Goal: Information Seeking & Learning: Learn about a topic

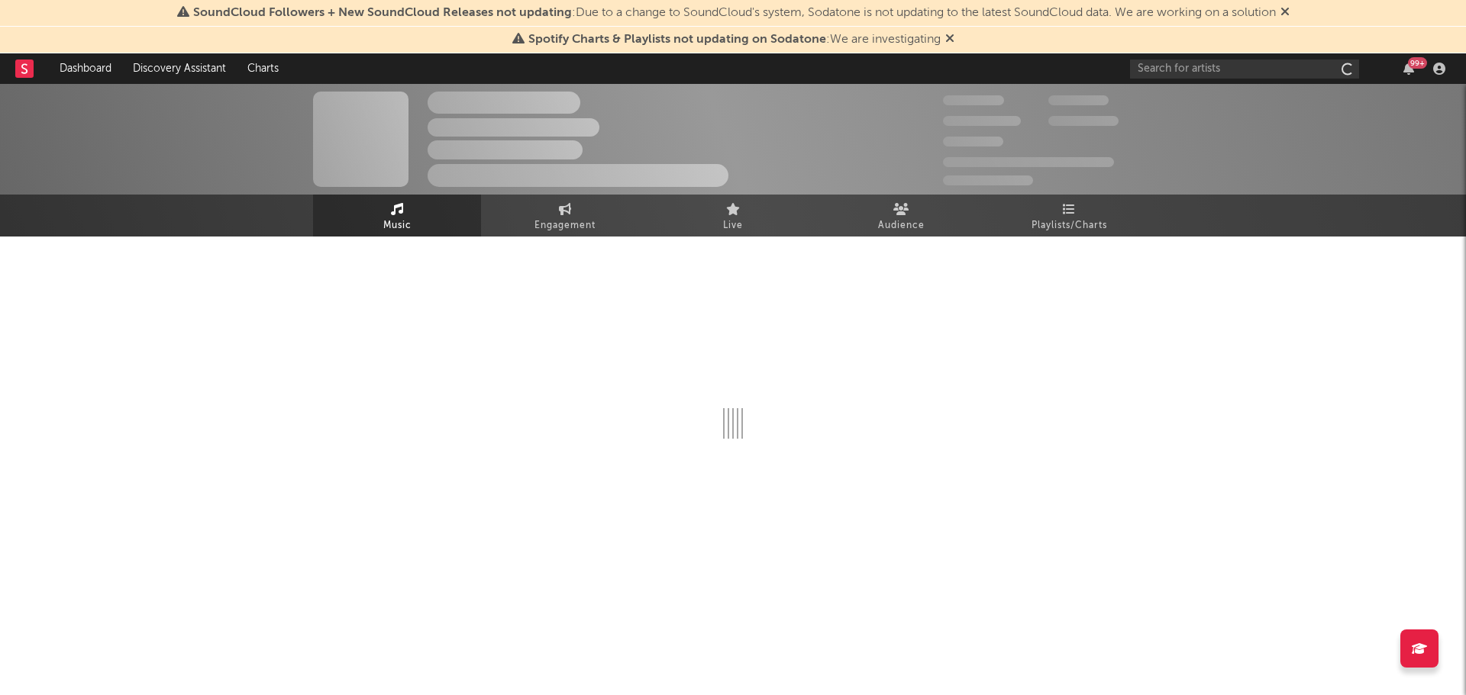
click at [1063, 207] on icon at bounding box center [1069, 209] width 13 height 12
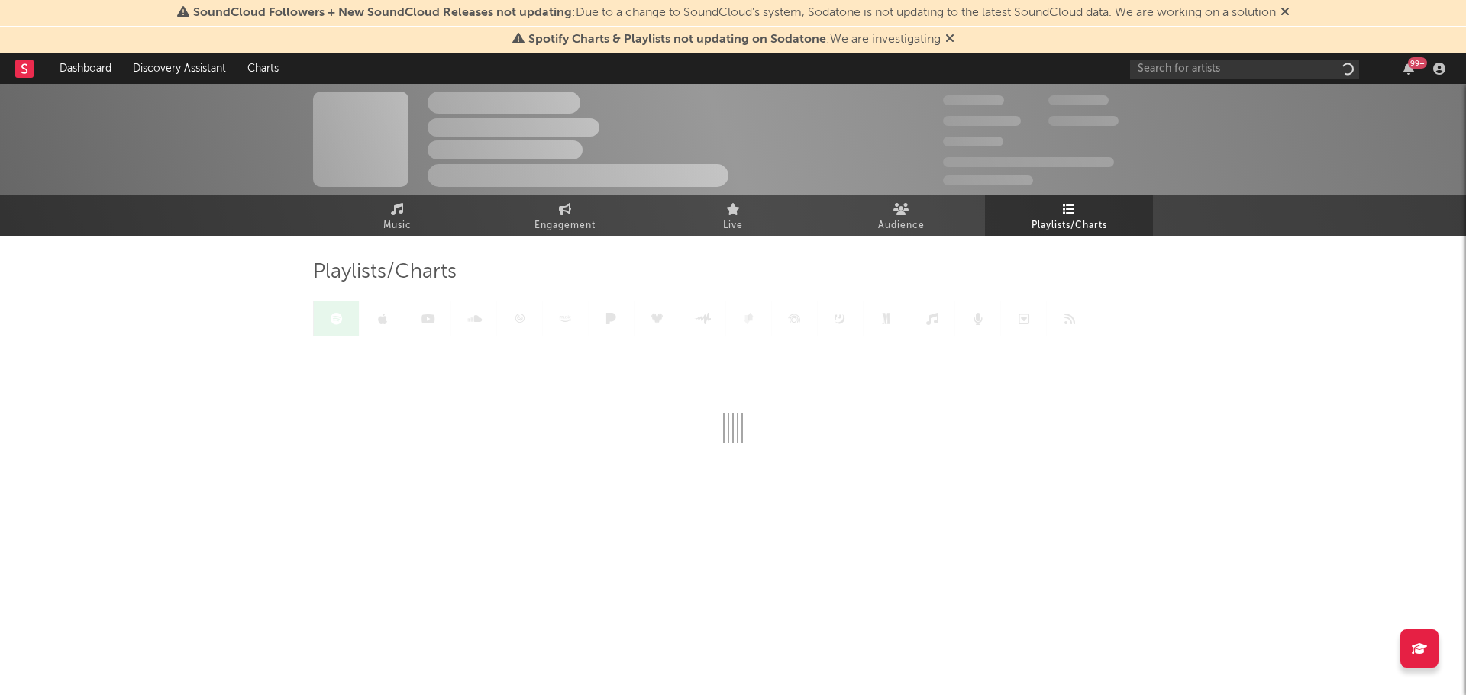
click at [950, 38] on icon at bounding box center [949, 38] width 9 height 12
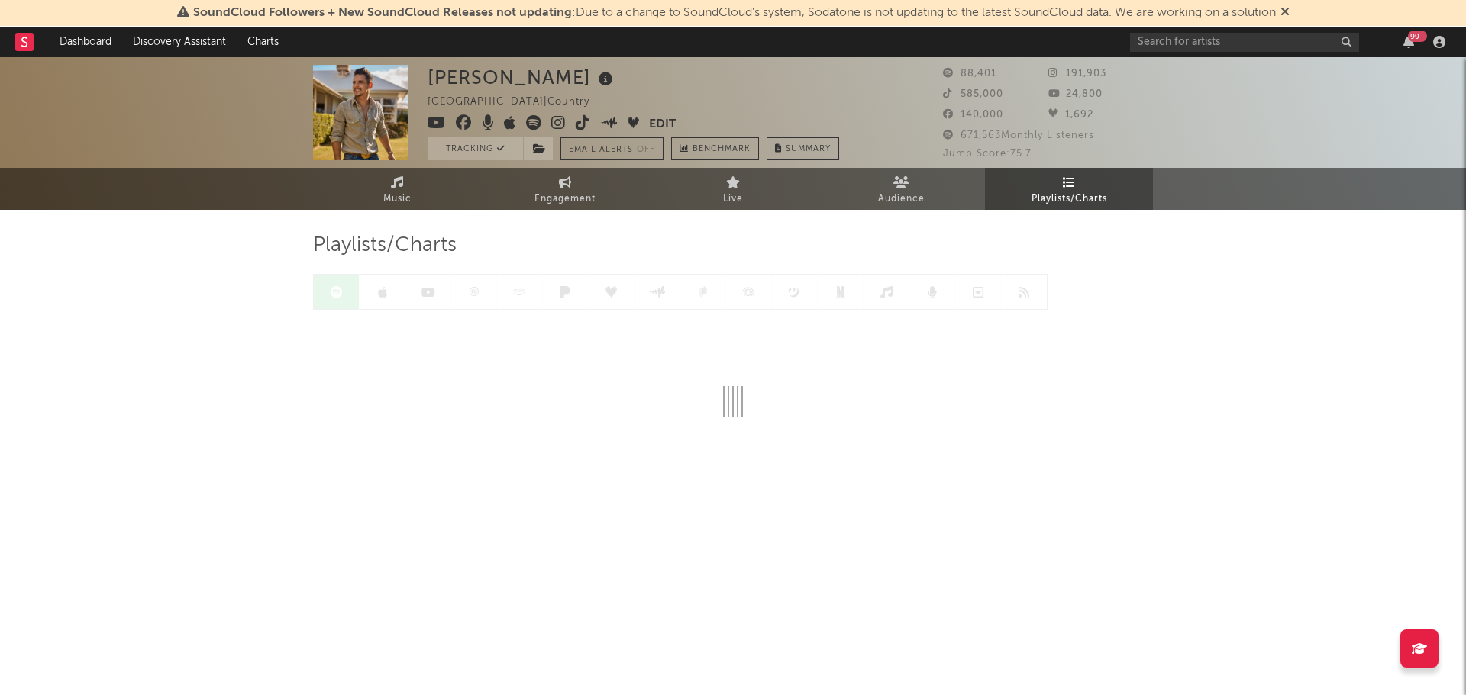
click at [1289, 9] on icon at bounding box center [1284, 11] width 9 height 12
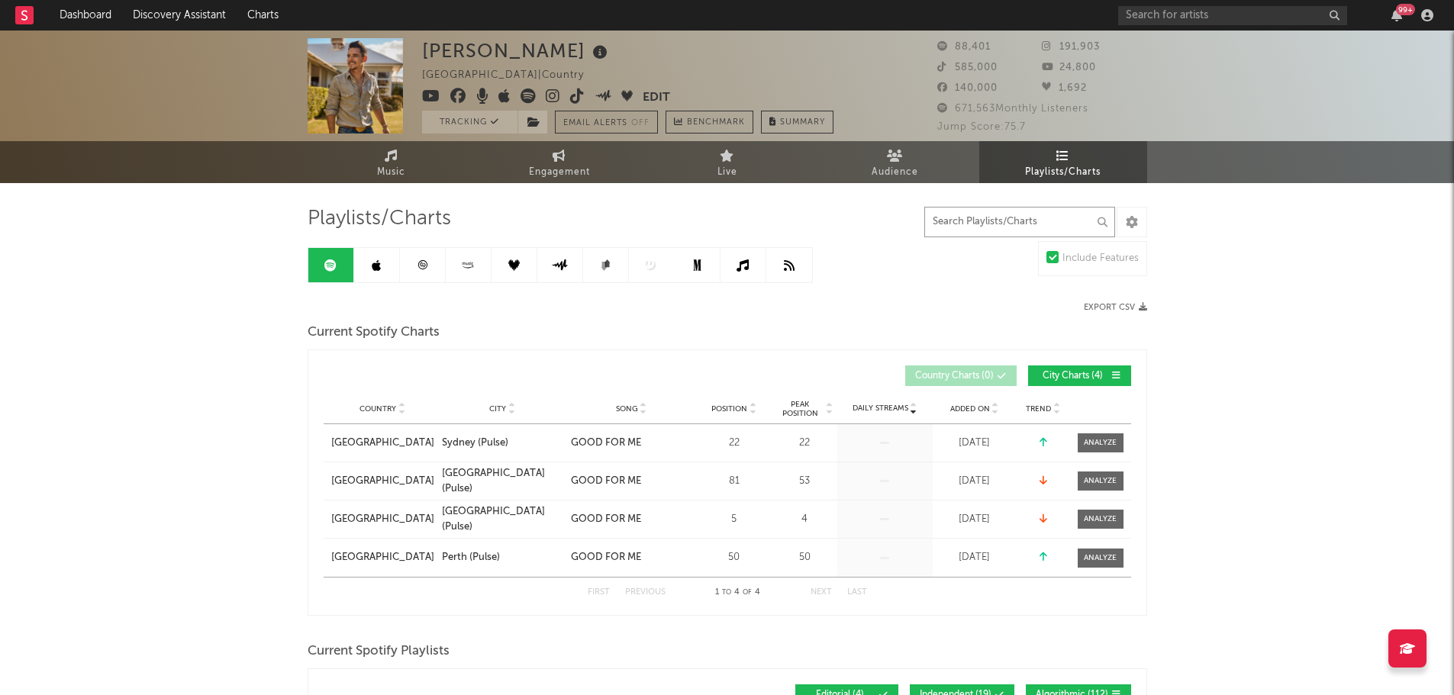
click at [977, 224] on input "text" at bounding box center [1019, 222] width 191 height 31
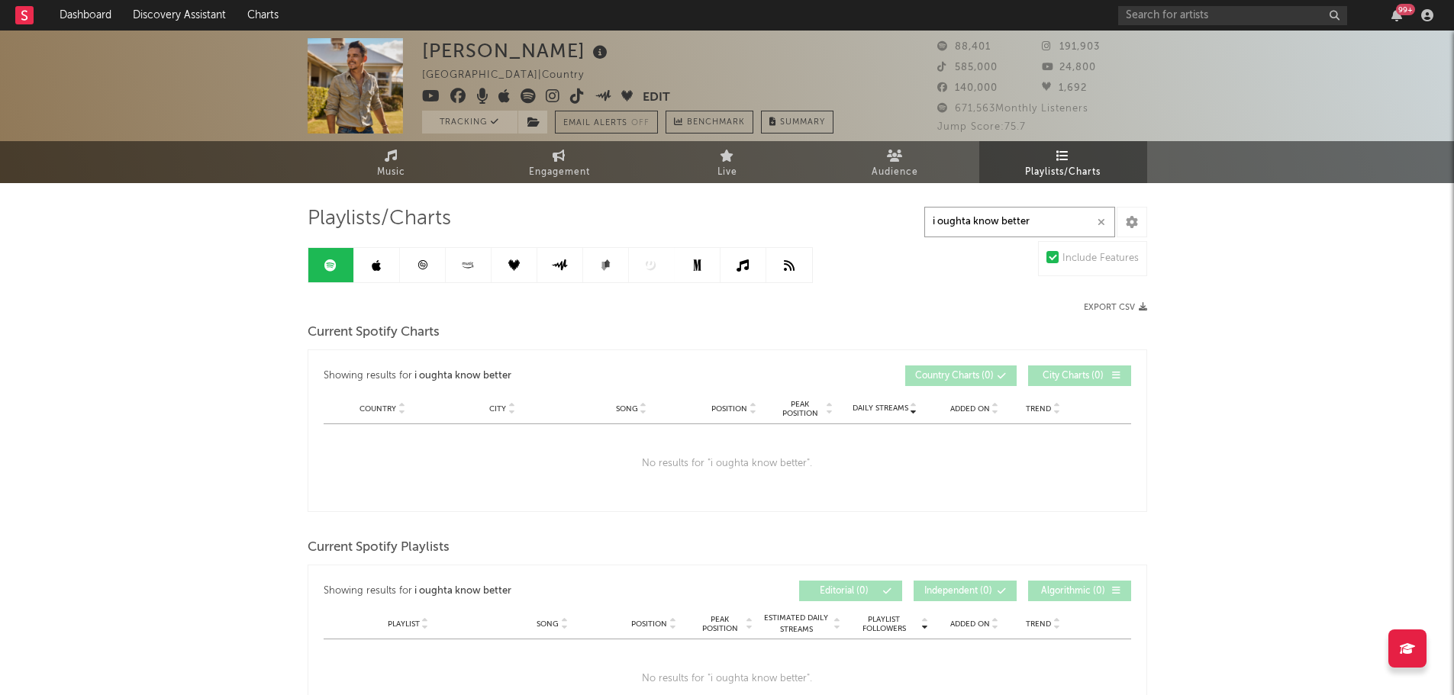
type input "i oughta know better"
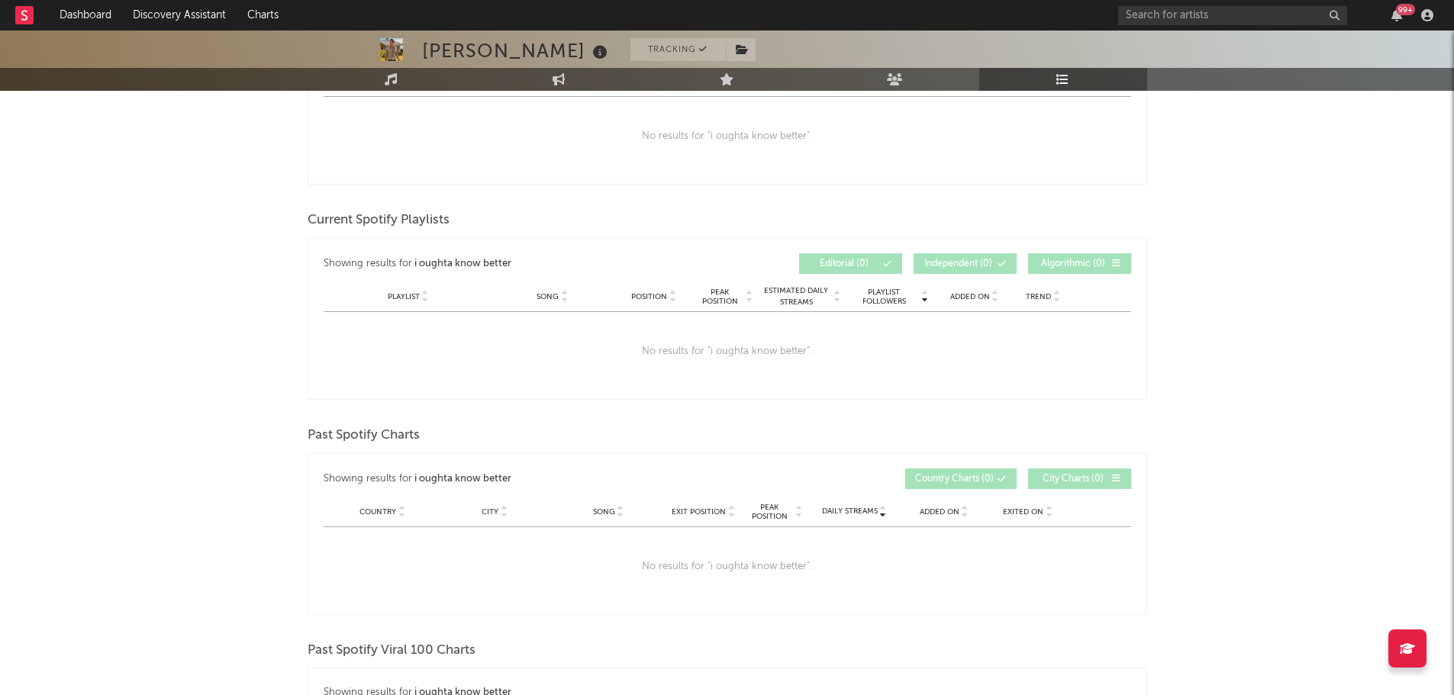
scroll to position [77, 0]
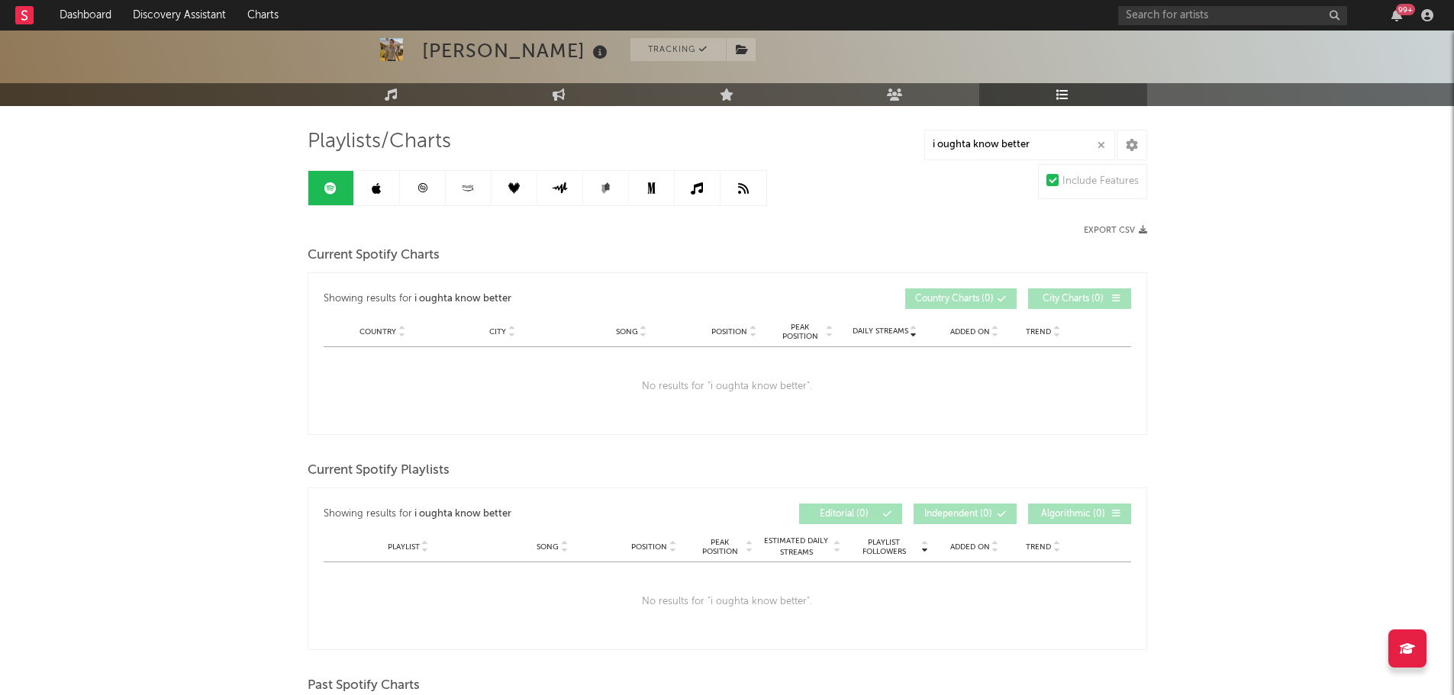
click at [364, 190] on link at bounding box center [377, 188] width 46 height 34
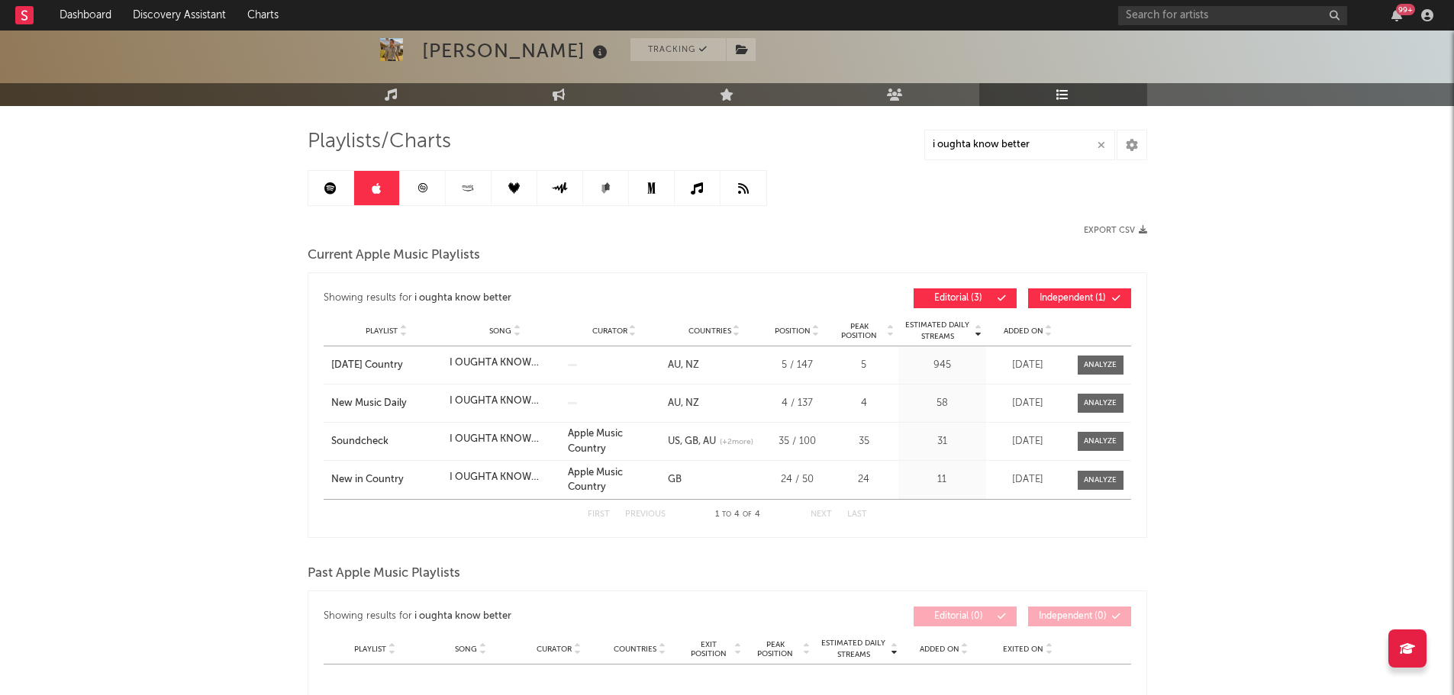
click at [425, 189] on icon at bounding box center [422, 187] width 11 height 11
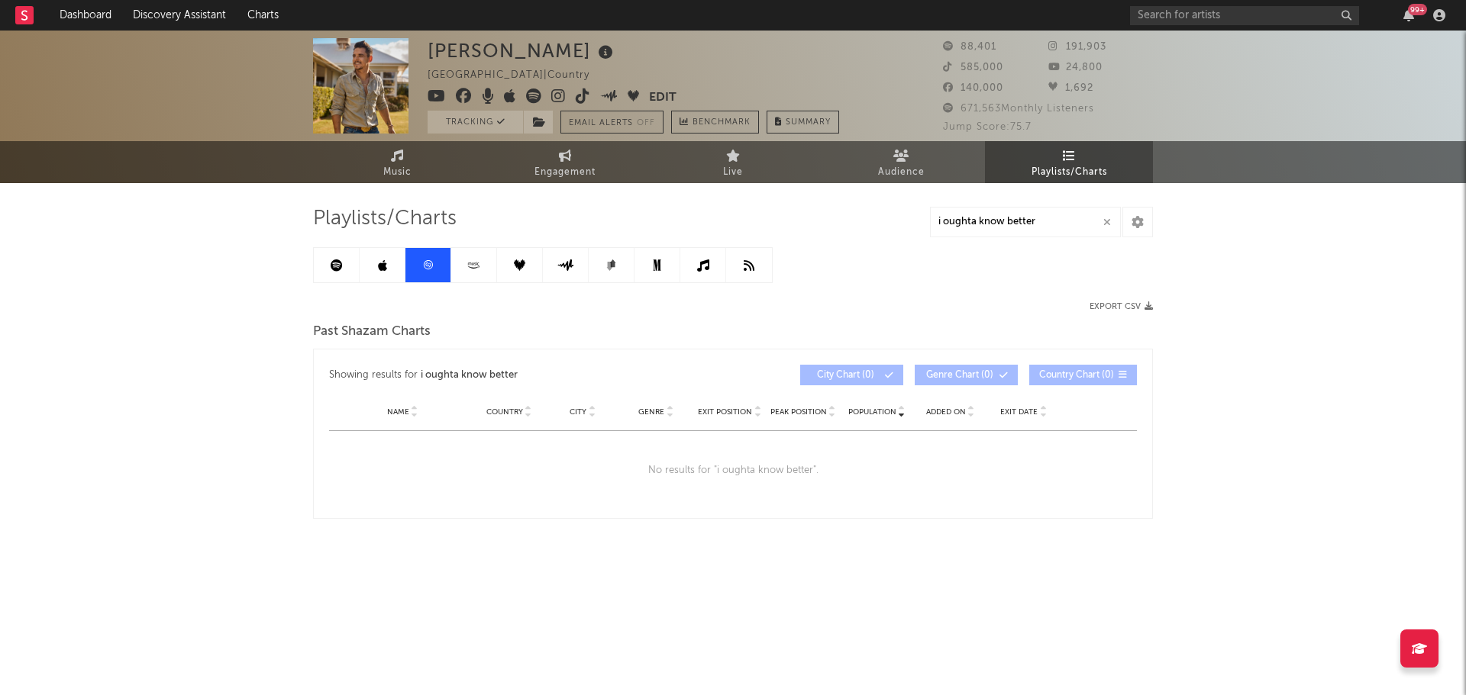
click at [472, 269] on icon at bounding box center [474, 265] width 18 height 11
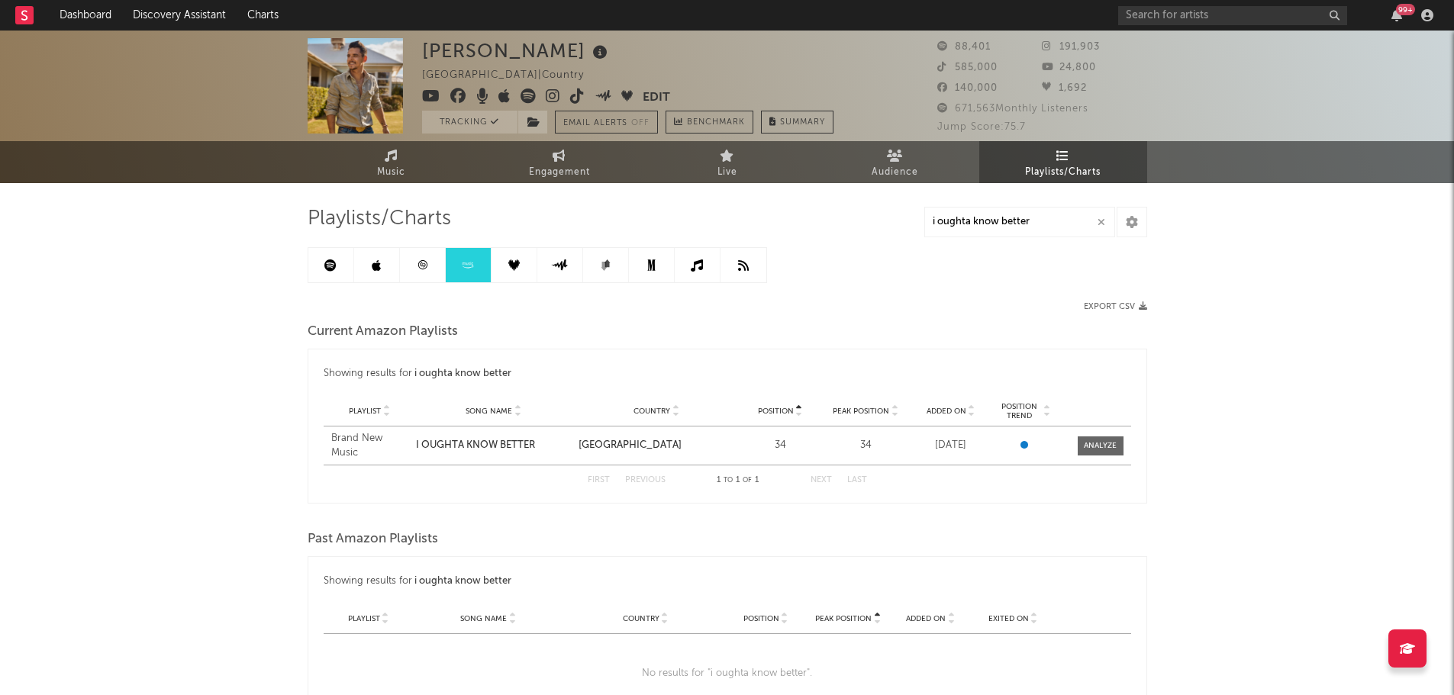
click at [511, 269] on icon at bounding box center [513, 265] width 11 height 11
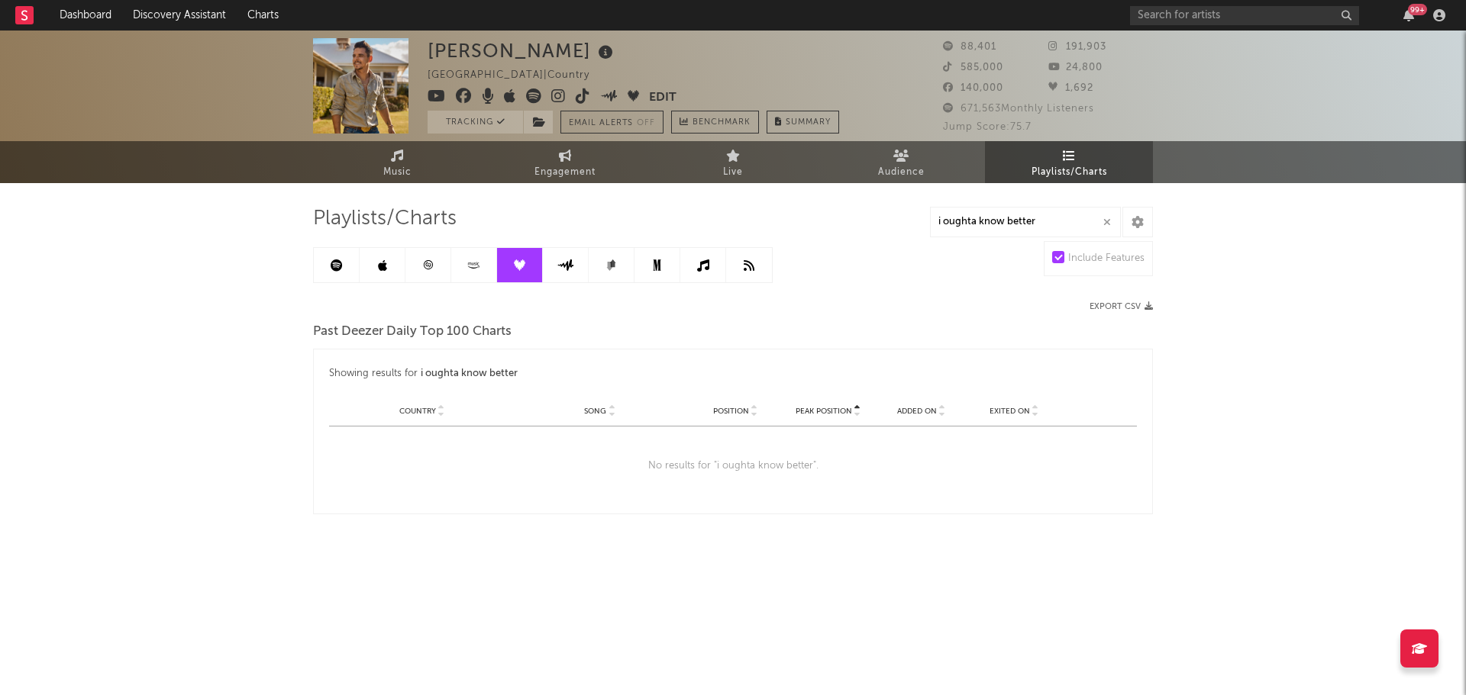
click at [565, 269] on icon at bounding box center [566, 265] width 18 height 11
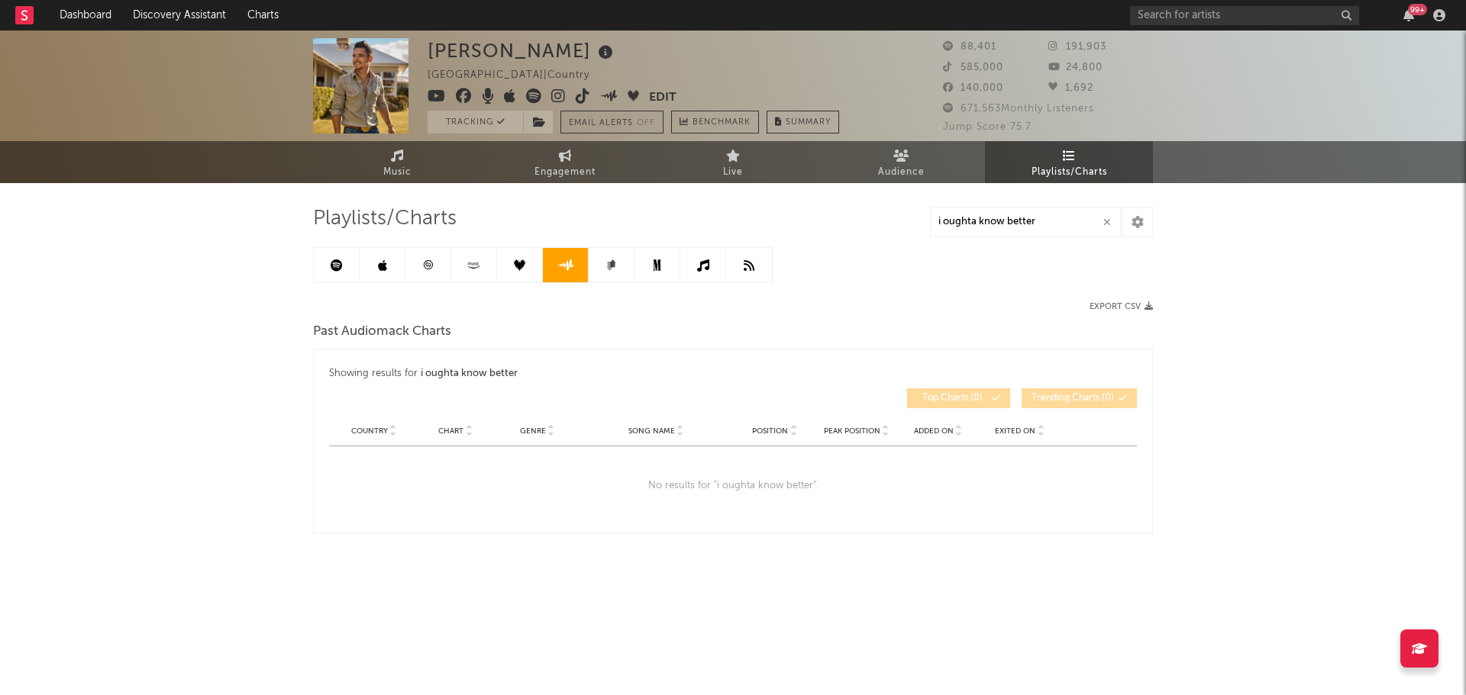
click at [602, 271] on link at bounding box center [612, 265] width 46 height 34
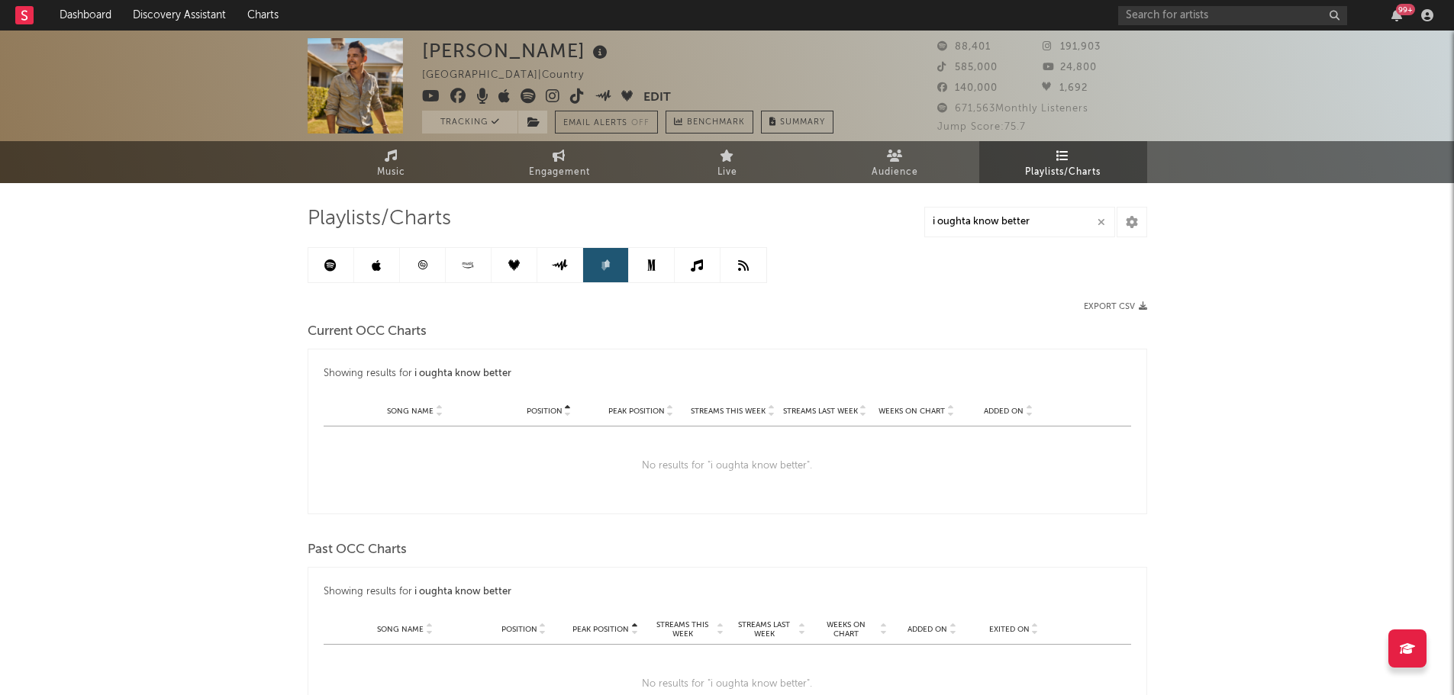
click at [659, 272] on link at bounding box center [652, 265] width 46 height 34
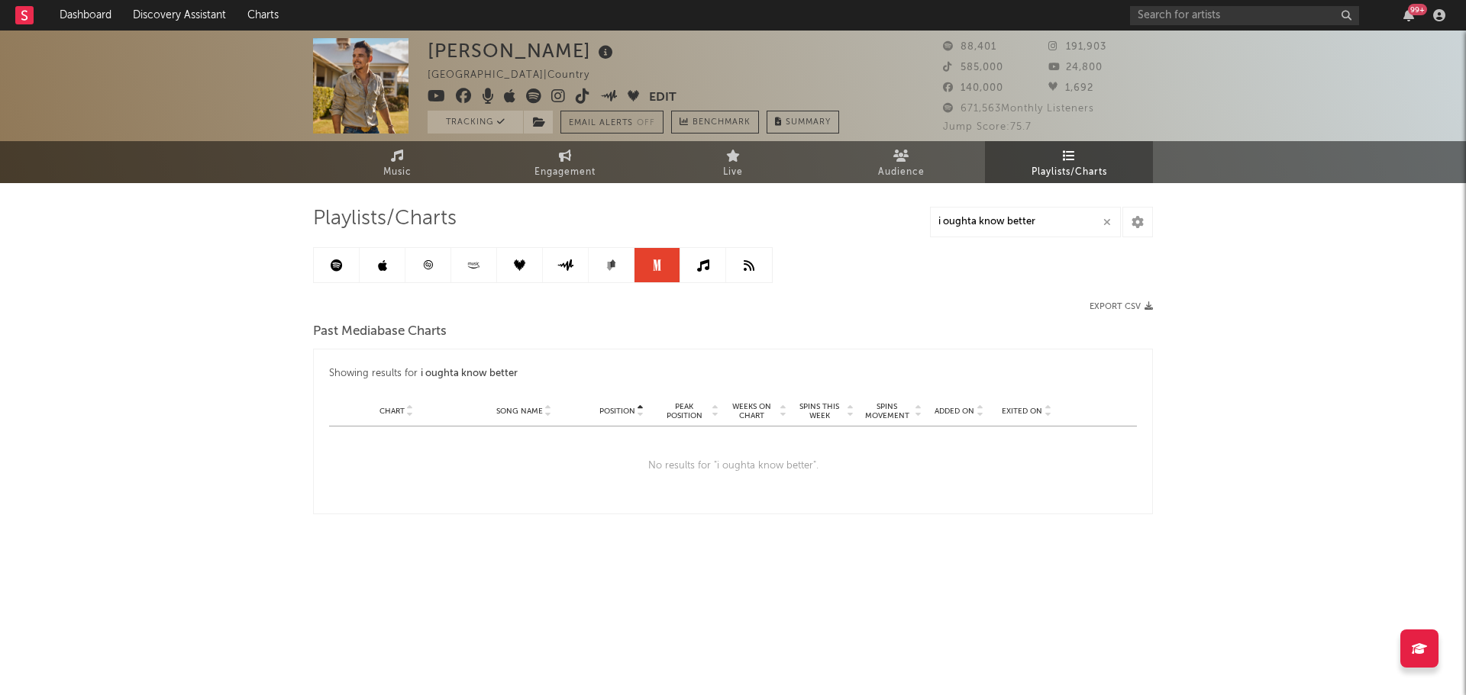
click at [694, 272] on link at bounding box center [703, 265] width 46 height 34
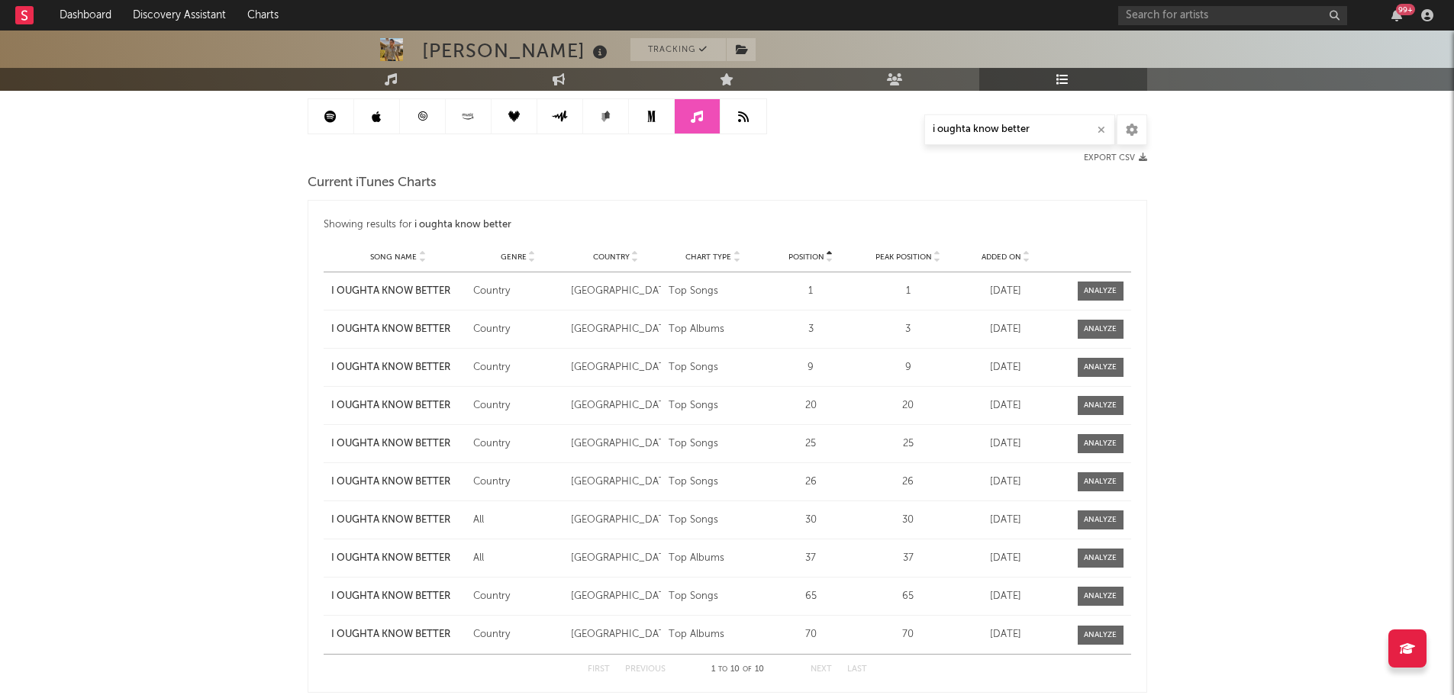
scroll to position [153, 0]
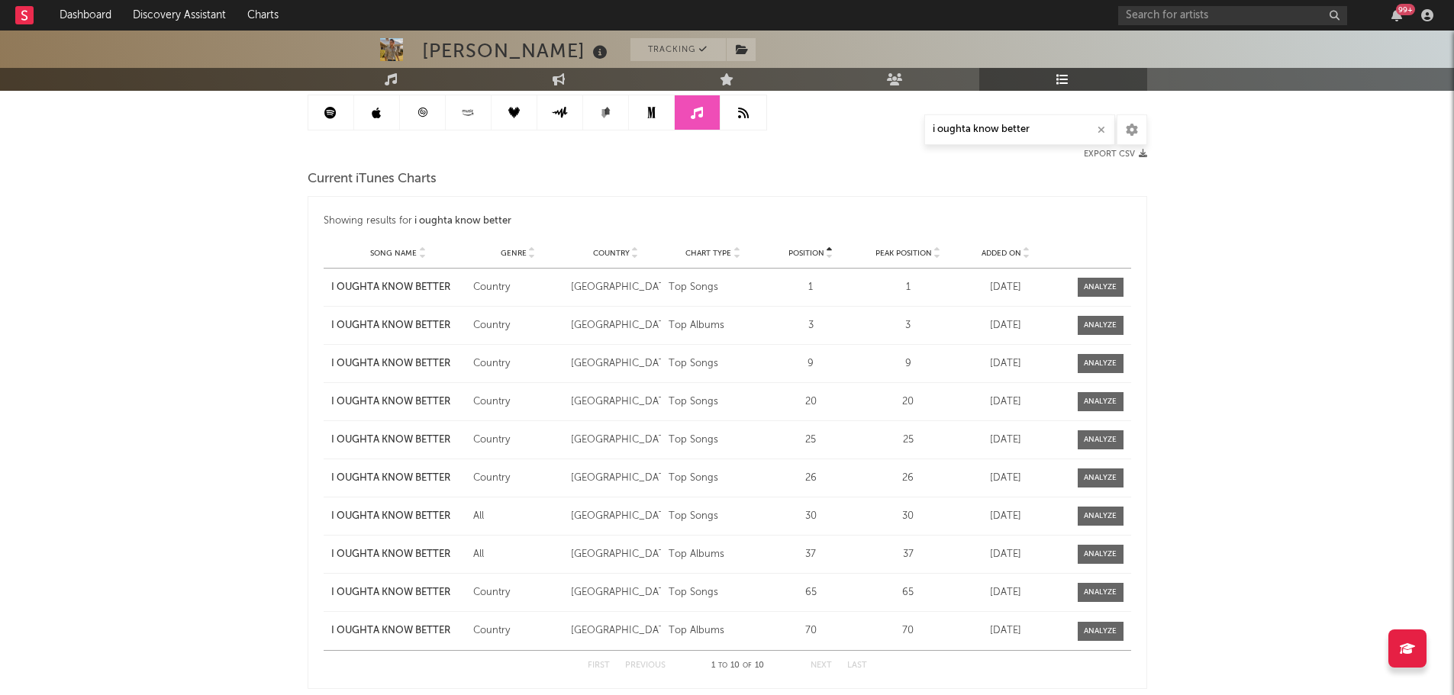
click at [1266, 476] on div "[PERSON_NAME] Tracking [GEOGRAPHIC_DATA] | Country Edit Tracking Email Alerts O…" at bounding box center [727, 430] width 1454 height 1105
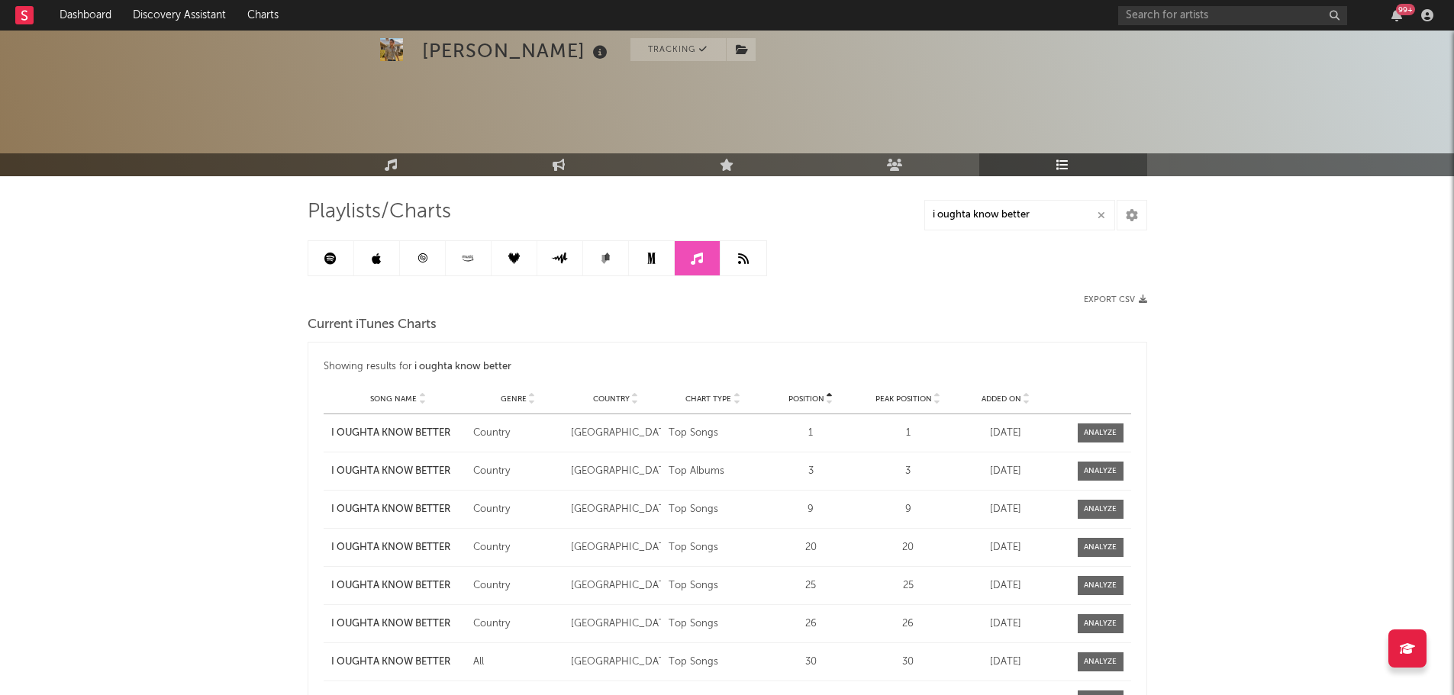
scroll to position [0, 0]
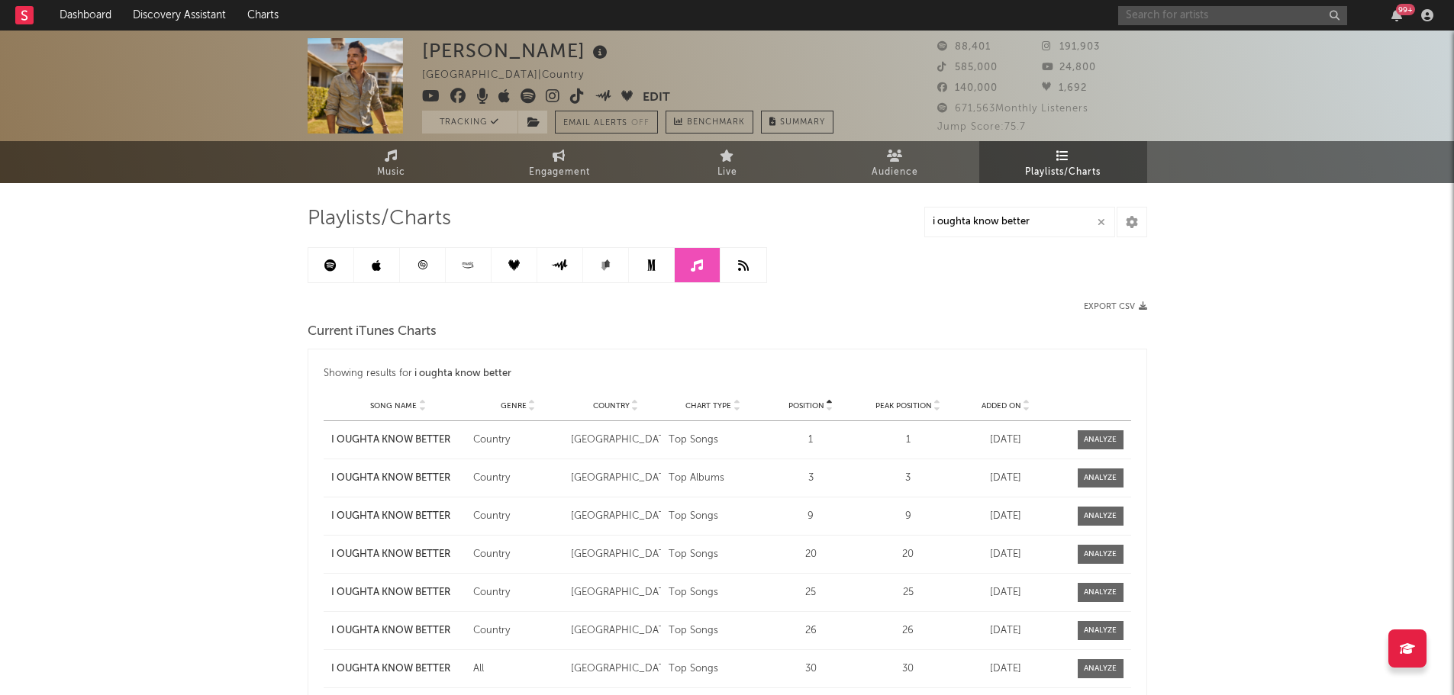
click at [1151, 11] on input "text" at bounding box center [1232, 15] width 229 height 19
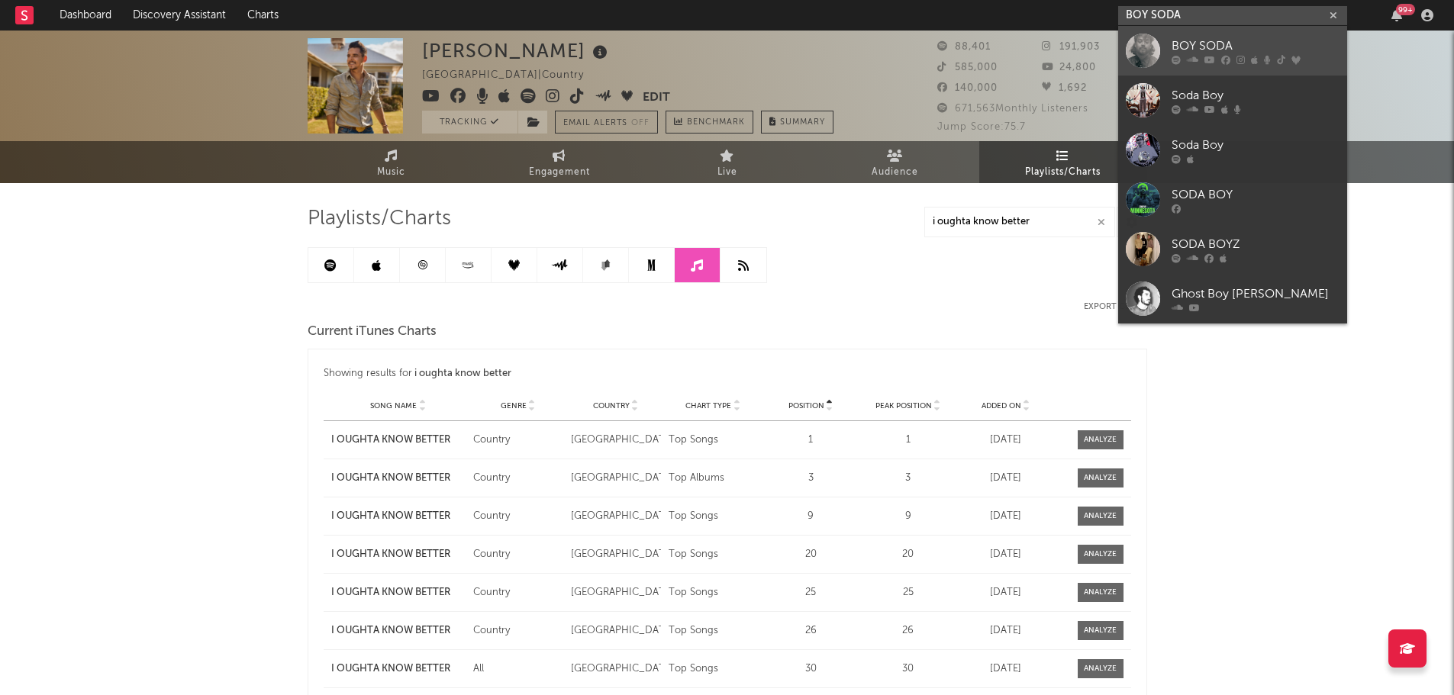
type input "BOY SODA"
click at [1160, 45] on div at bounding box center [1143, 51] width 34 height 34
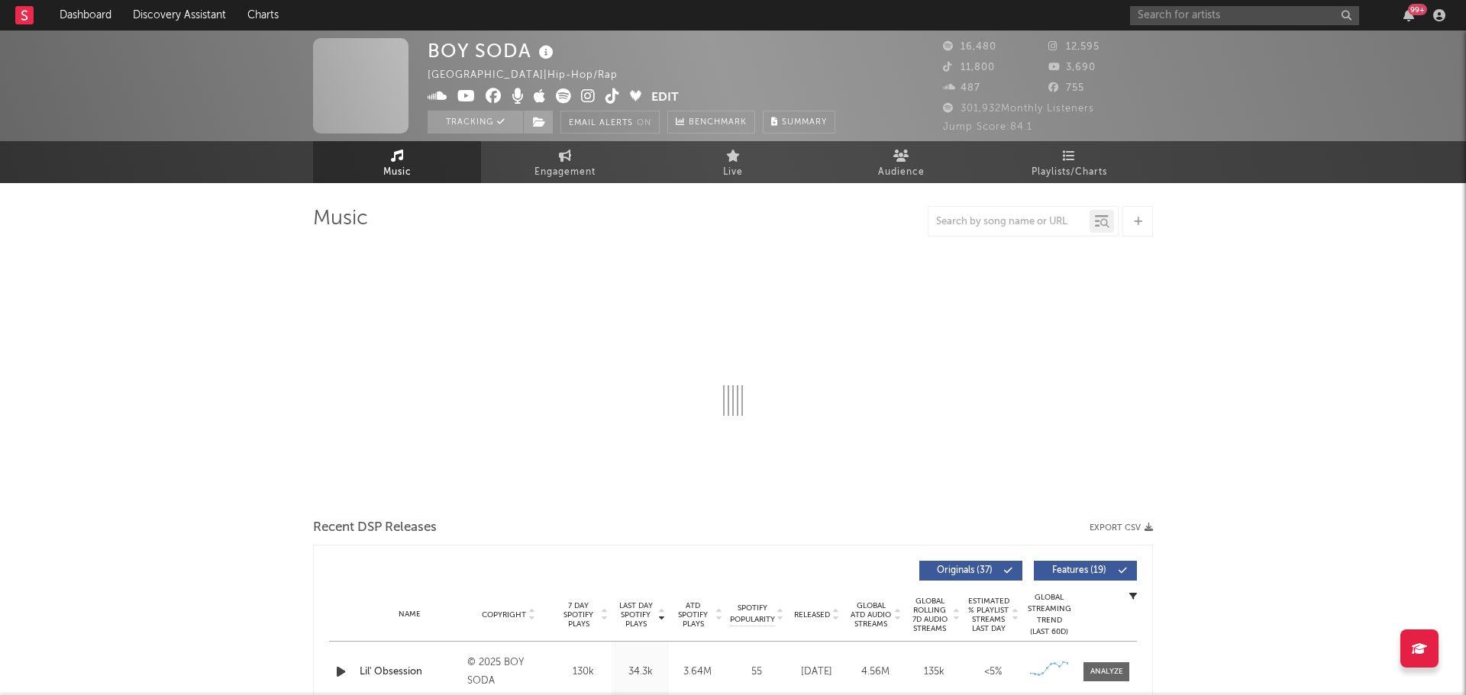
select select "6m"
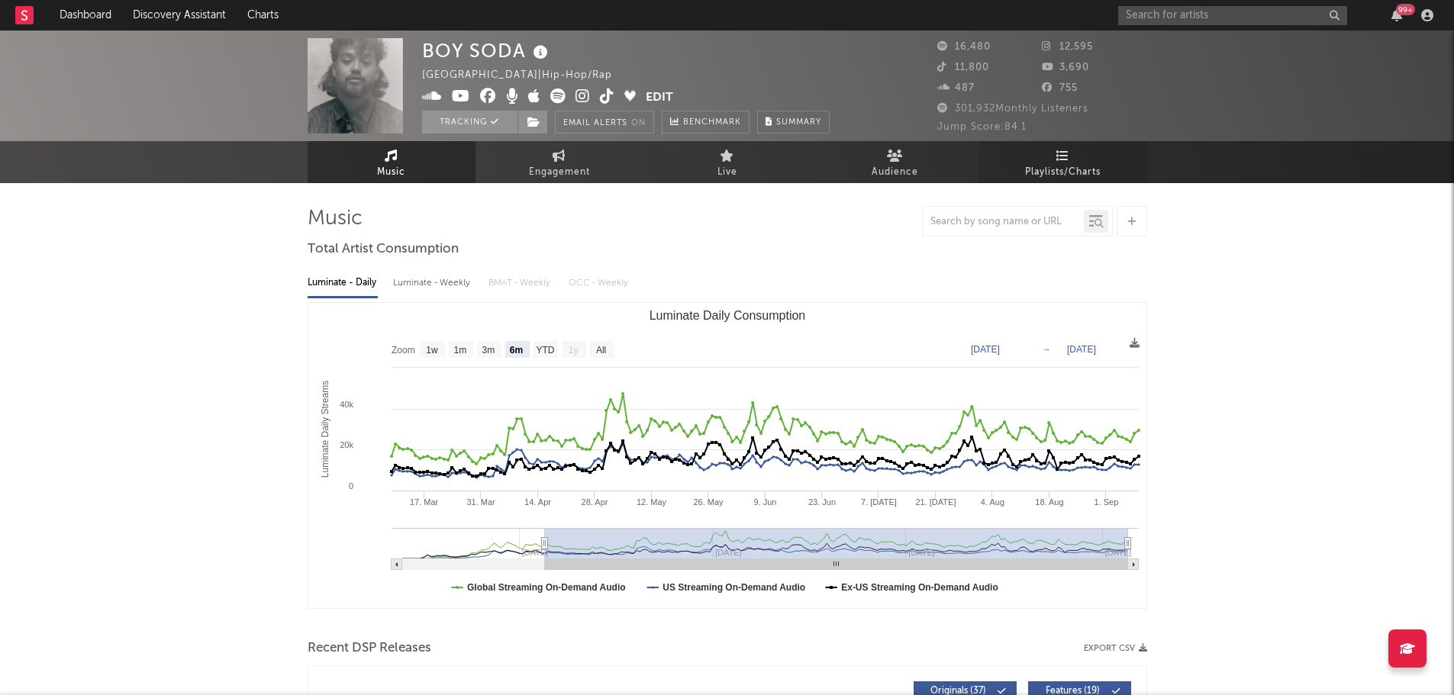
click at [1054, 150] on link "Playlists/Charts" at bounding box center [1063, 162] width 168 height 42
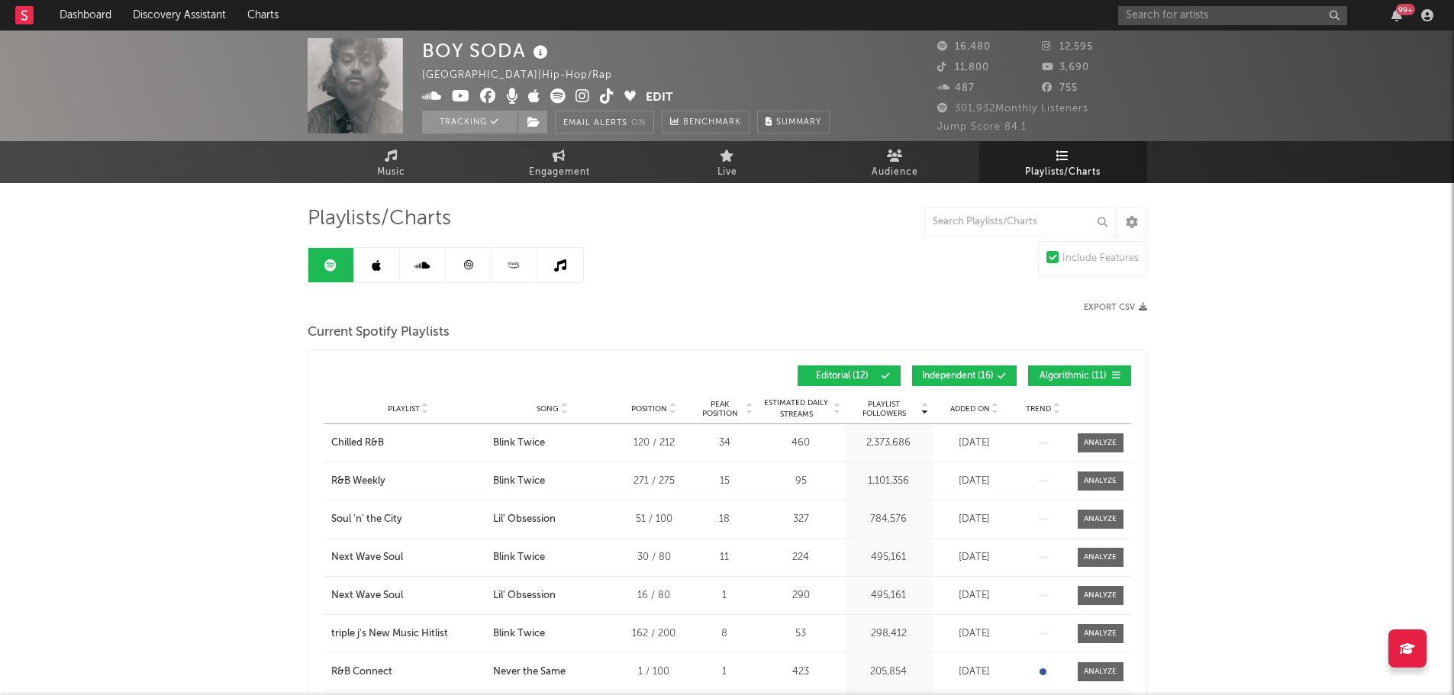
click at [986, 221] on input "text" at bounding box center [1019, 222] width 191 height 31
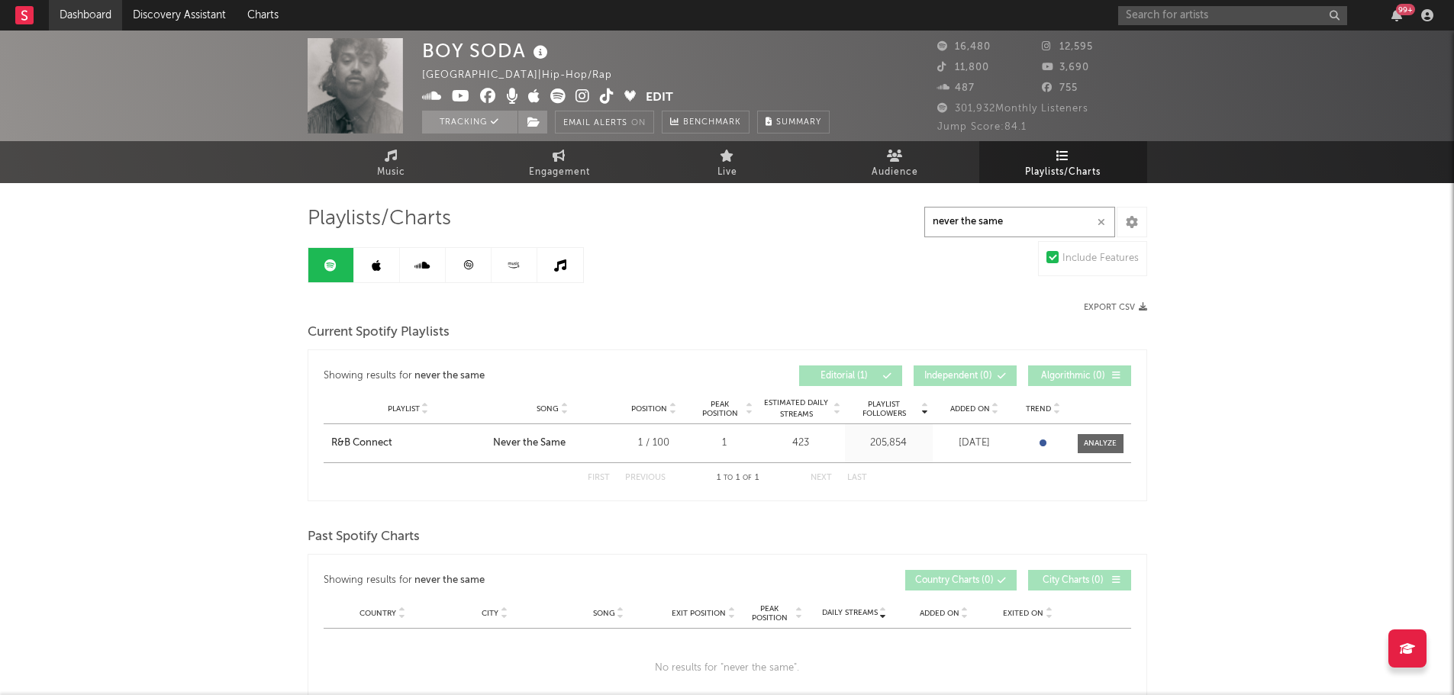
type input "never the same"
click at [373, 271] on icon at bounding box center [376, 266] width 9 height 12
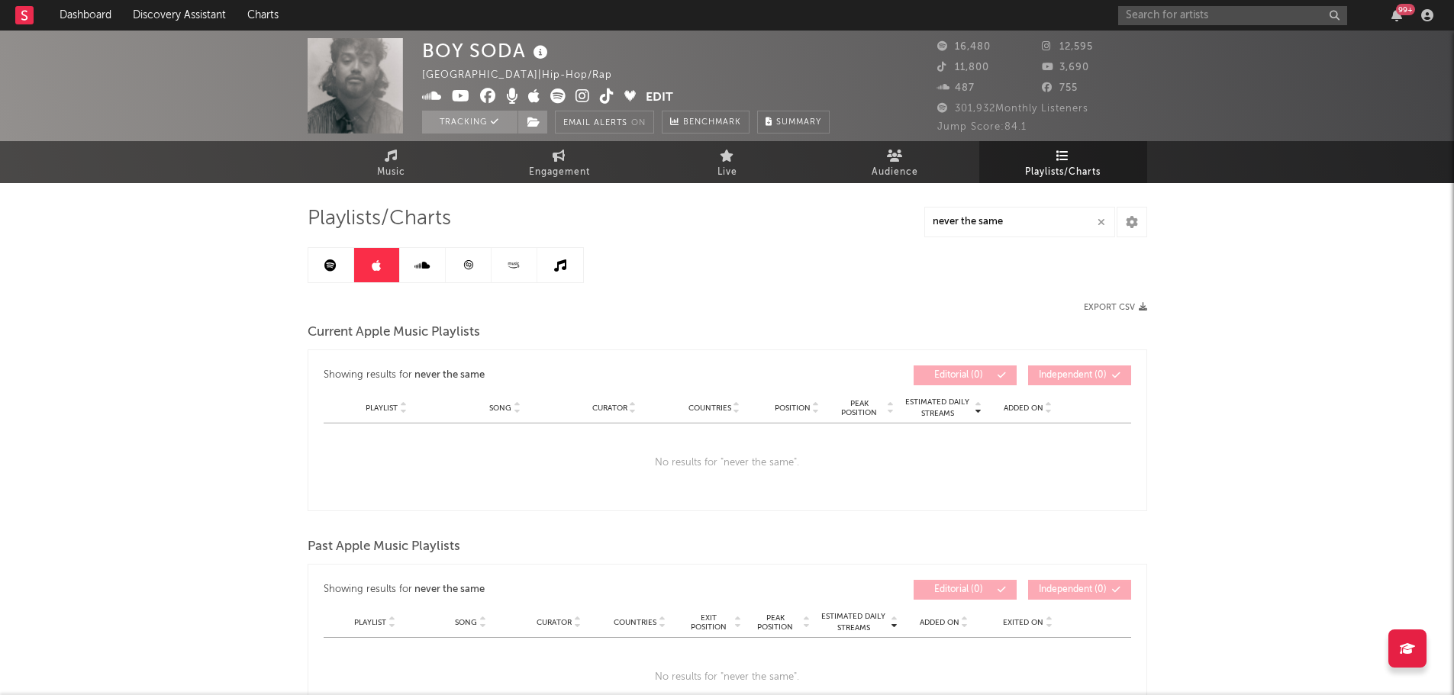
click at [426, 273] on link at bounding box center [423, 265] width 46 height 34
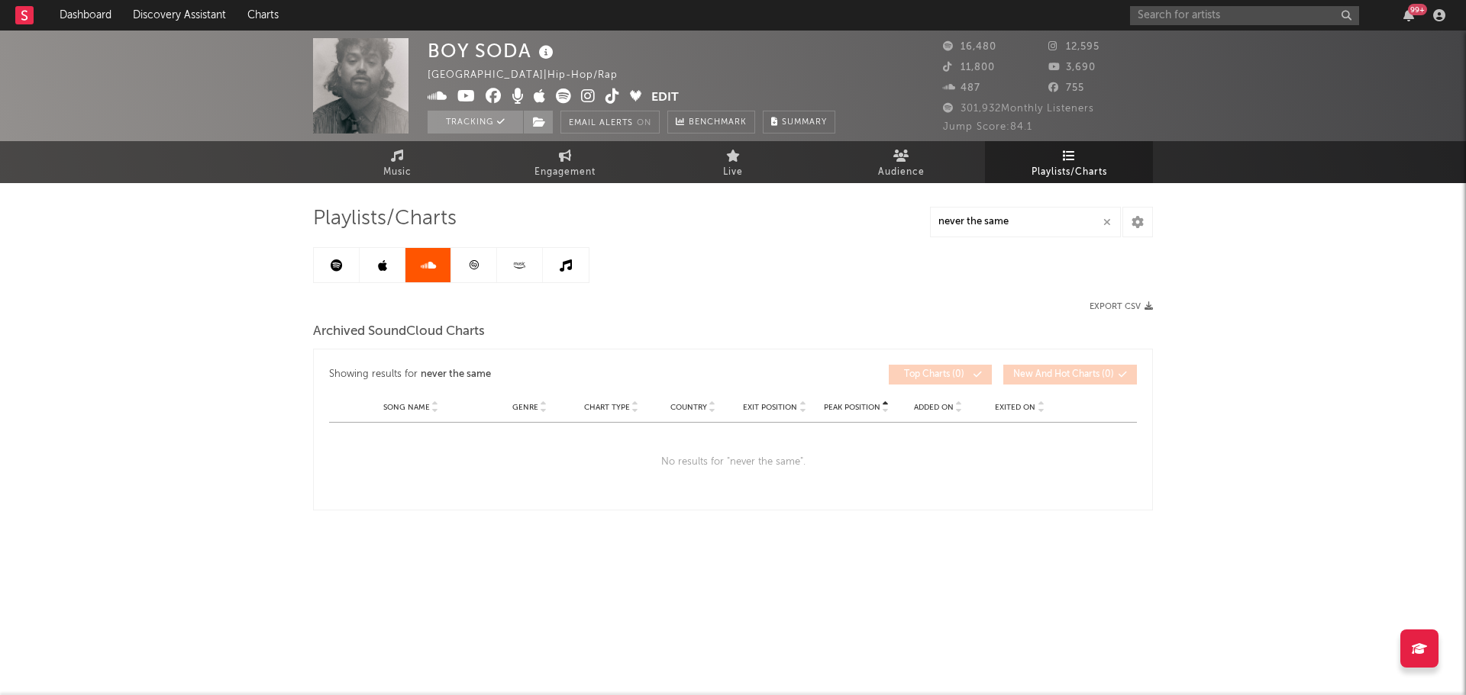
click at [473, 269] on icon at bounding box center [473, 265] width 11 height 11
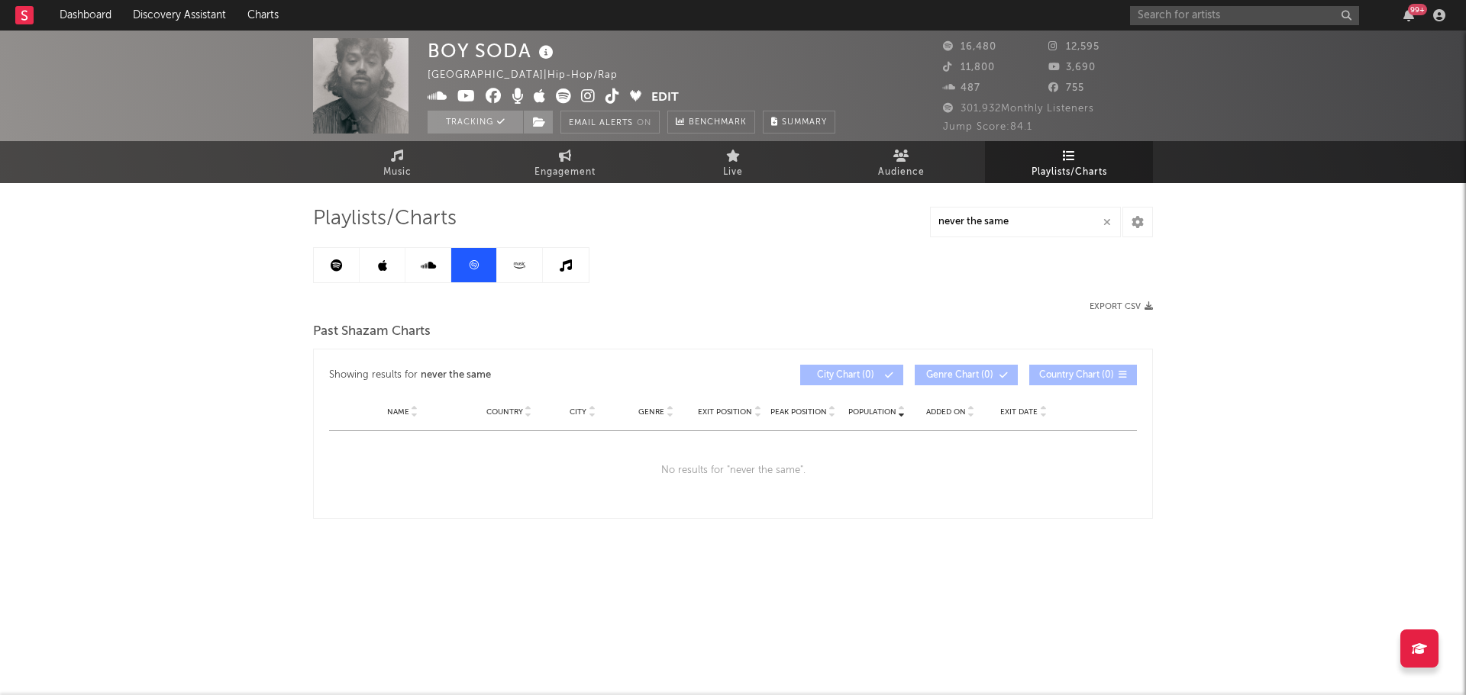
click at [511, 267] on icon at bounding box center [520, 265] width 18 height 11
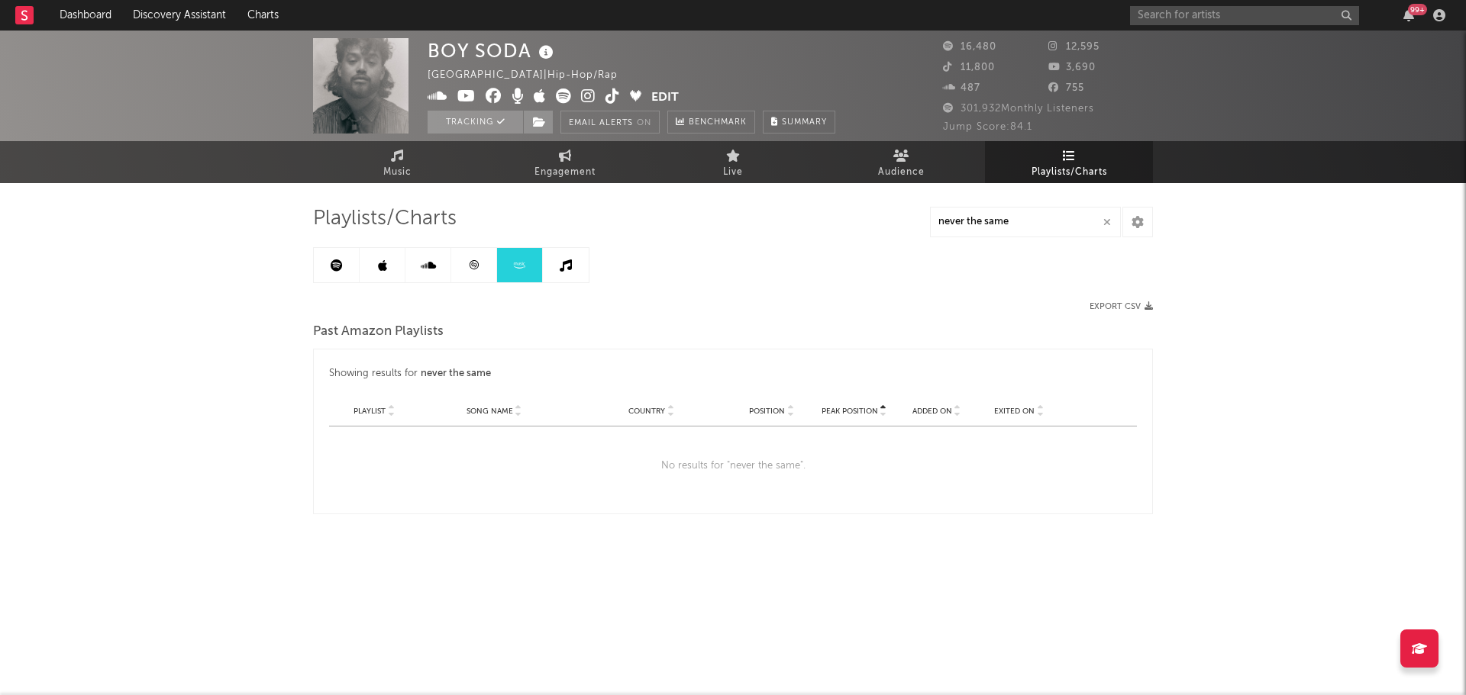
click at [566, 266] on icon at bounding box center [566, 266] width 12 height 12
drag, startPoint x: 1184, startPoint y: 550, endPoint x: 1108, endPoint y: 581, distance: 82.5
click at [1184, 550] on div "BOY SODA [GEOGRAPHIC_DATA] | Hip-Hop/Rap Edit Tracking Email Alerts On Benchmar…" at bounding box center [733, 316] width 1466 height 570
drag, startPoint x: 325, startPoint y: 505, endPoint x: 313, endPoint y: 486, distance: 22.7
click at [325, 505] on div "Showing results for never the same Peak Position Song Name Genre Country Chart …" at bounding box center [733, 429] width 840 height 160
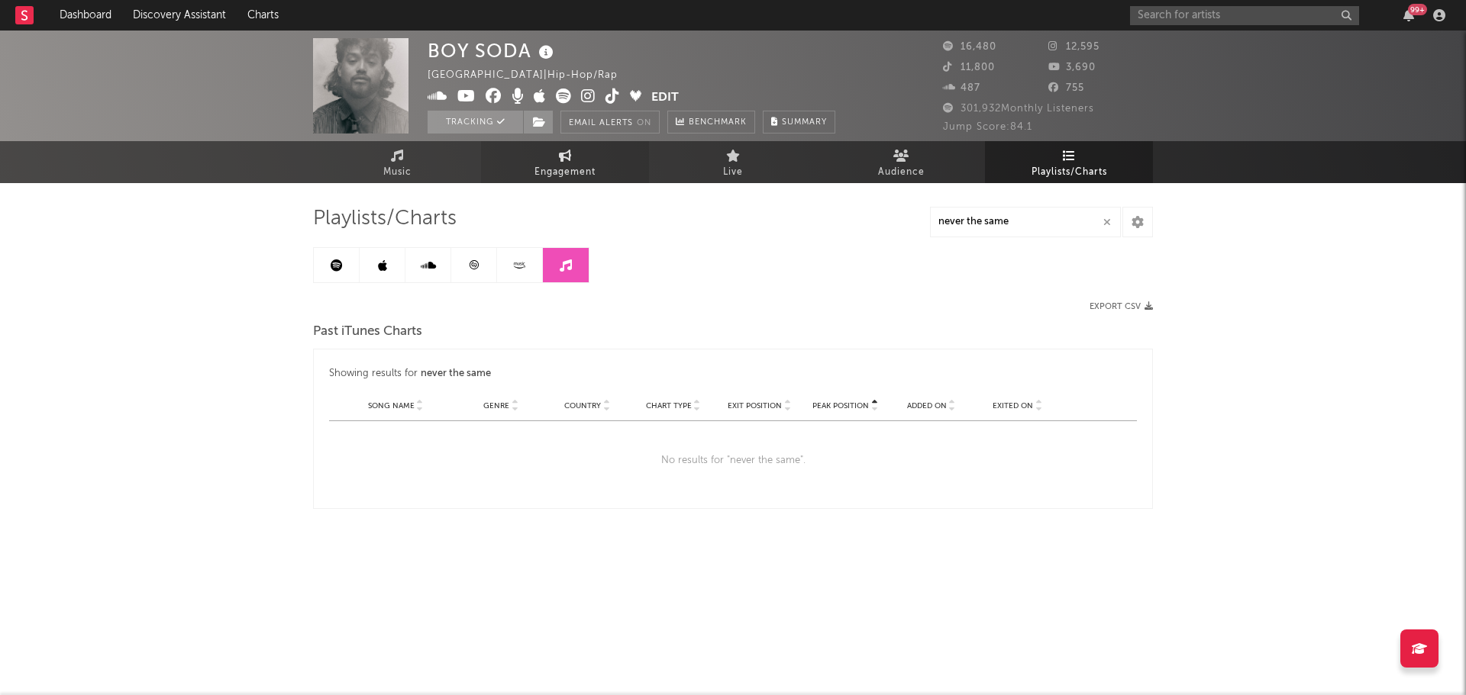
click at [562, 154] on icon at bounding box center [565, 156] width 13 height 12
select select "1w"
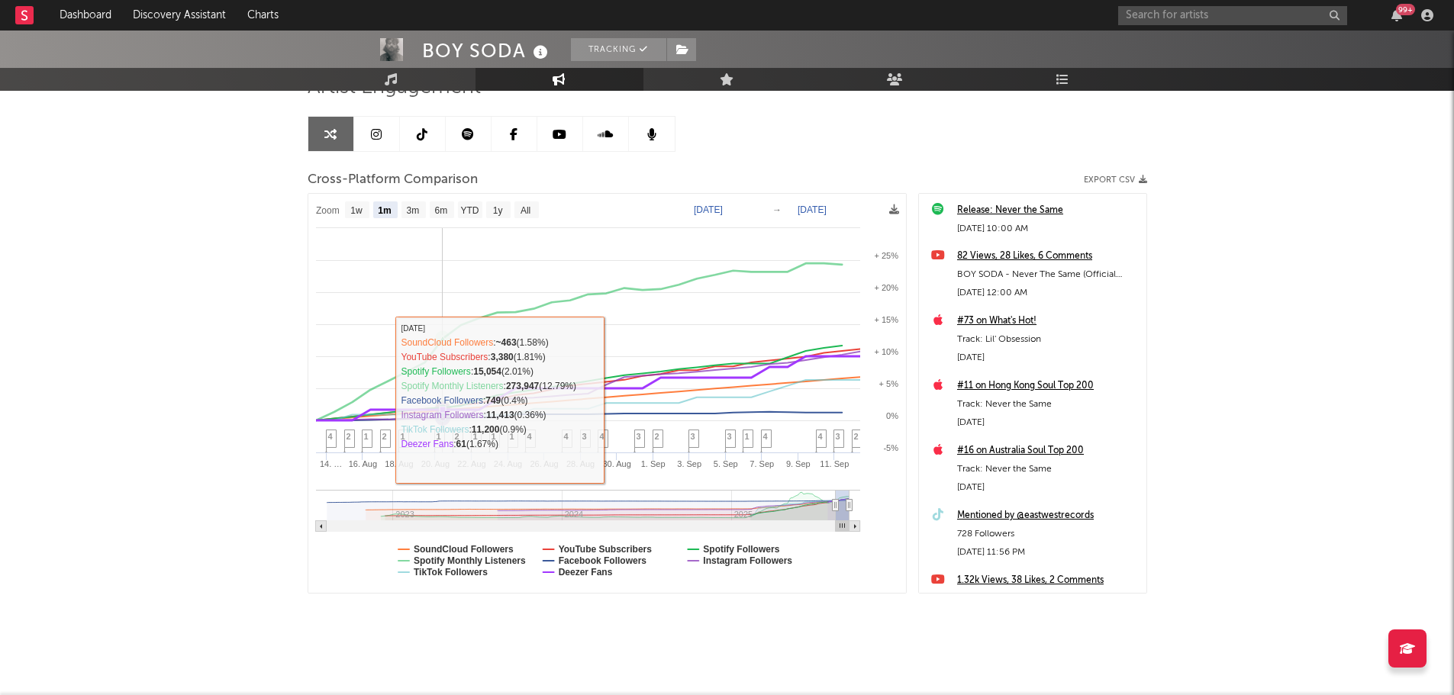
scroll to position [137, 0]
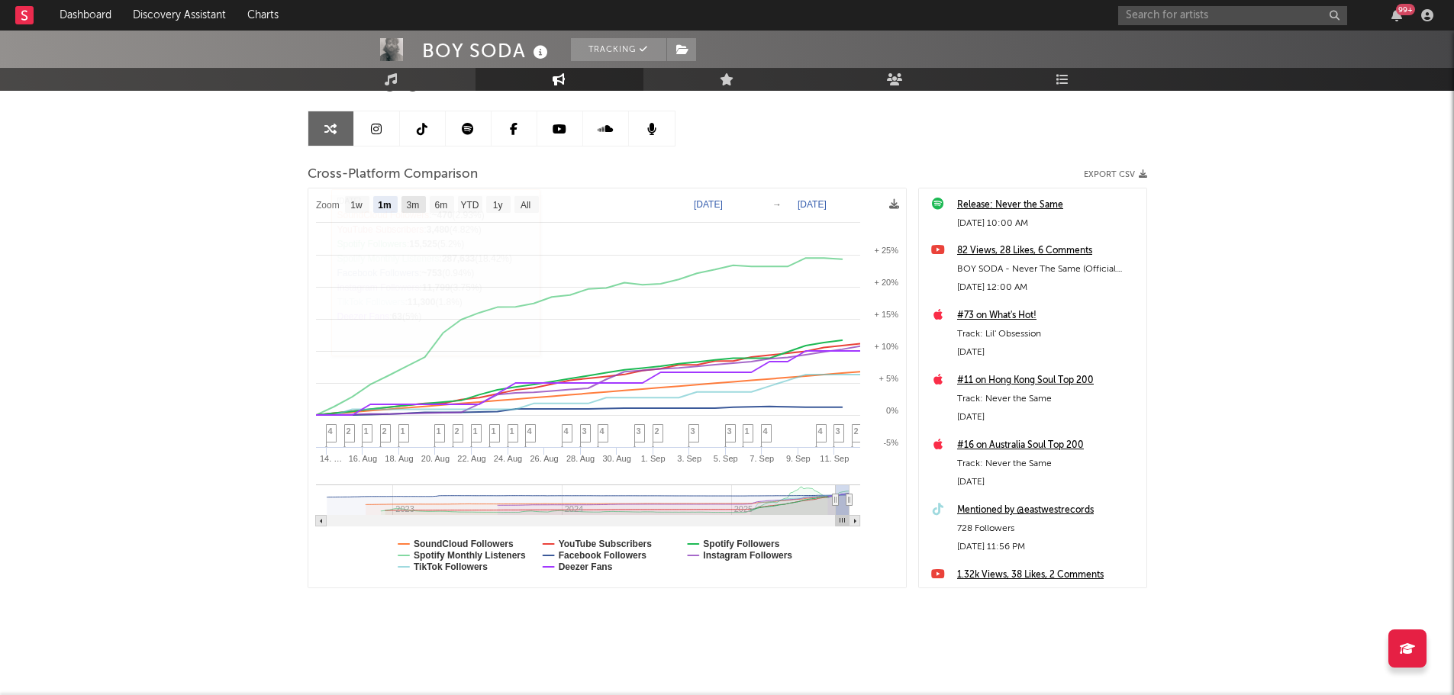
click at [415, 200] on text "3m" at bounding box center [412, 205] width 13 height 11
select select "3m"
type input "[DATE]"
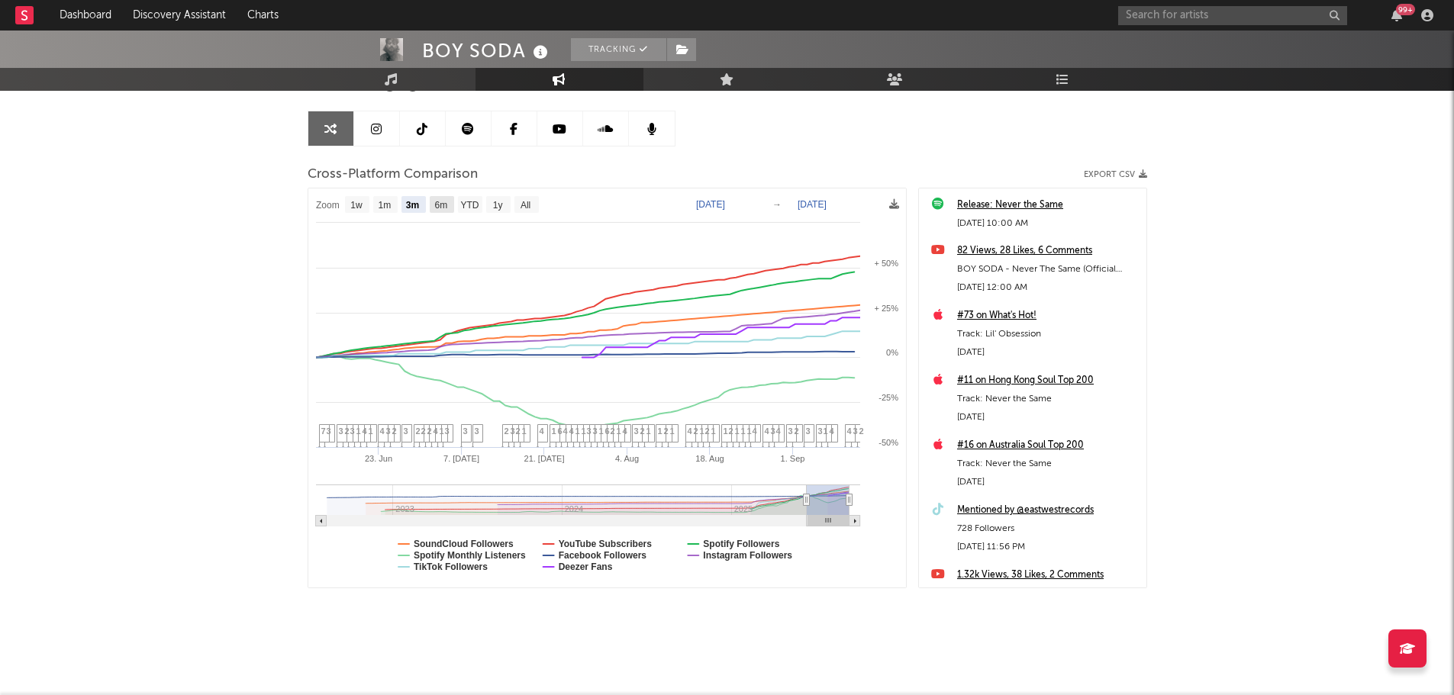
click at [437, 202] on text "6m" at bounding box center [440, 205] width 13 height 11
select select "6m"
type input "[DATE]"
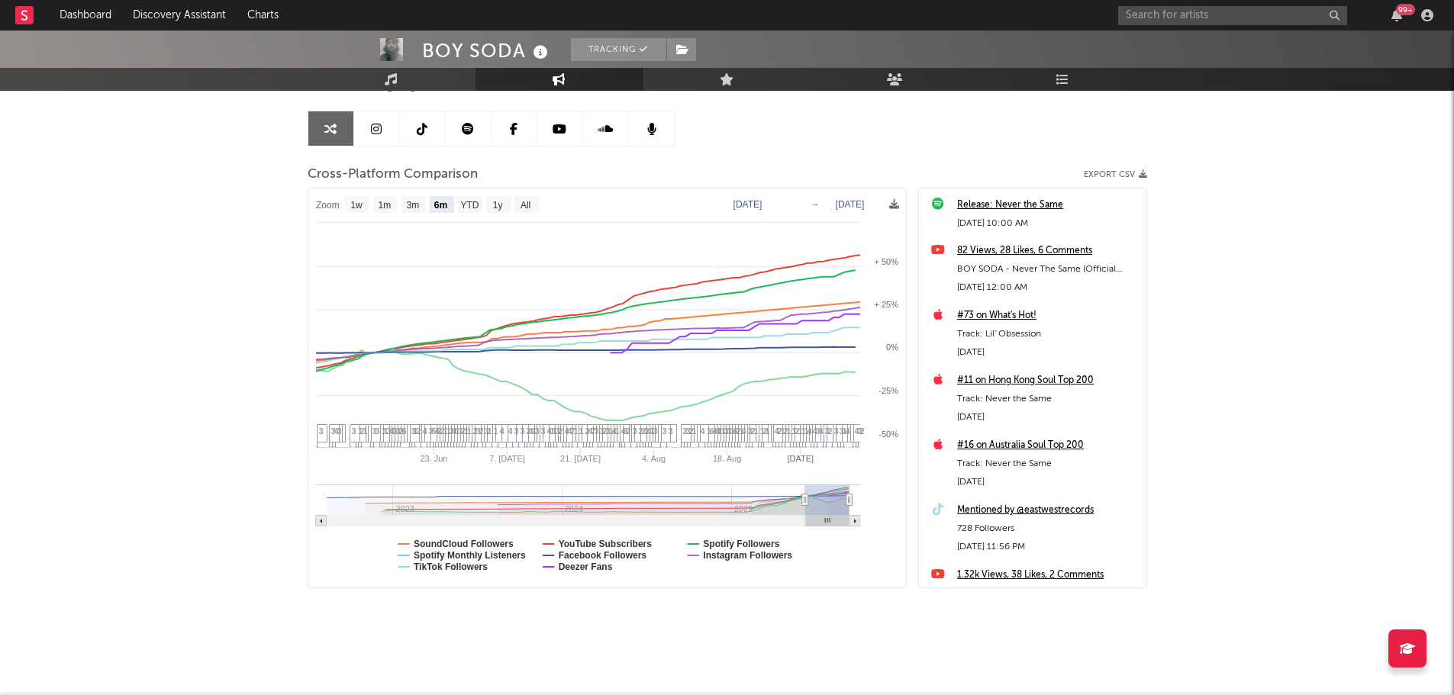
select select "6m"
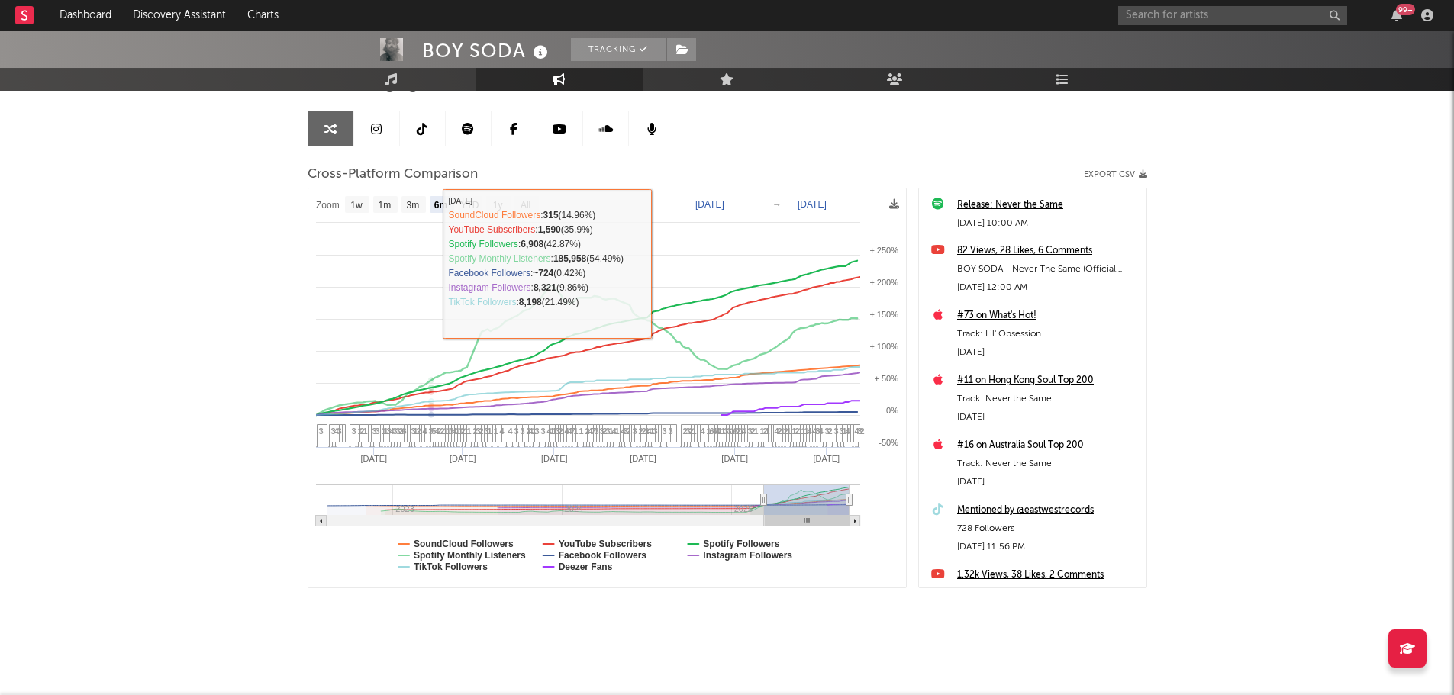
click at [732, 145] on div "Artist Engagement Cross-Platform Comparison Export CSV Zoom 1w 1m 3m 6m YTD 1y …" at bounding box center [728, 328] width 840 height 519
